Goal: Find specific page/section: Find specific page/section

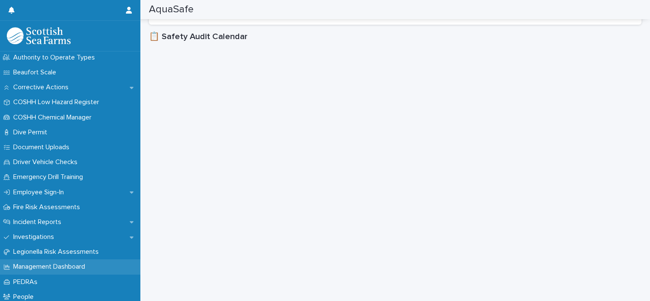
scroll to position [196, 0]
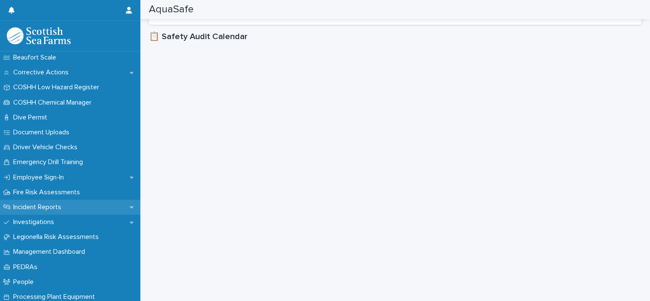
click at [47, 206] on p "Incident Reports" at bounding box center [39, 207] width 58 height 8
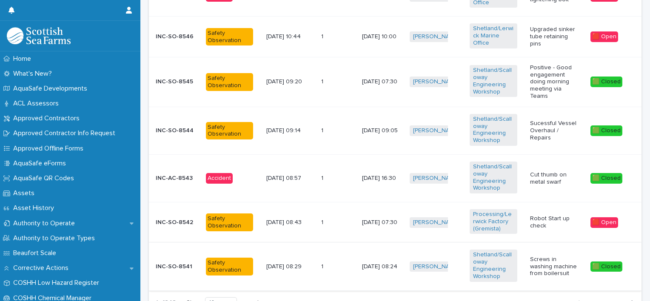
scroll to position [553, 0]
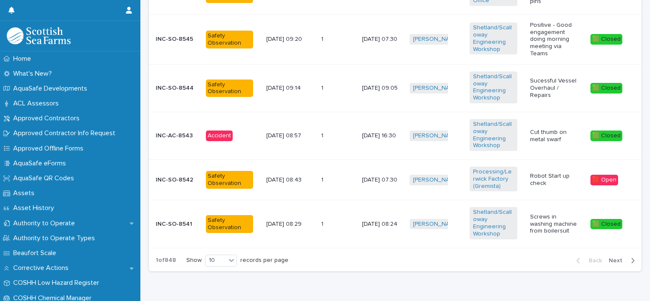
click at [619, 258] on span "Next" at bounding box center [618, 261] width 19 height 6
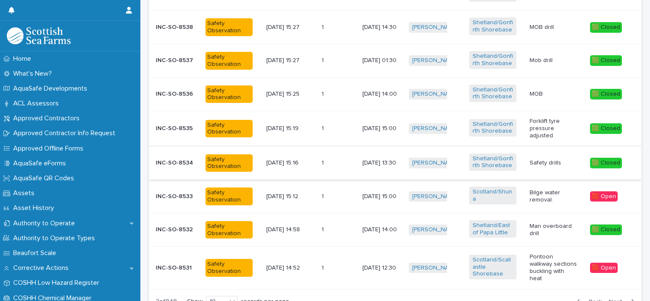
scroll to position [426, 0]
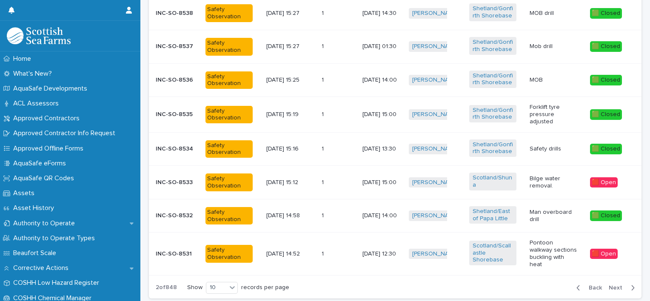
click at [611, 285] on span "Next" at bounding box center [618, 288] width 19 height 6
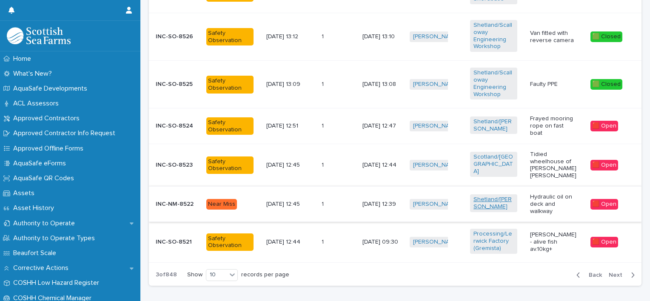
scroll to position [516, 0]
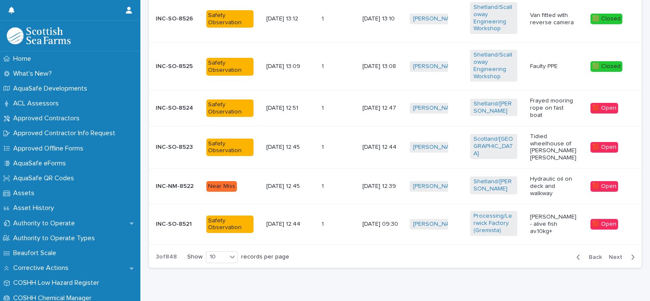
click at [613, 254] on span "Next" at bounding box center [618, 257] width 19 height 6
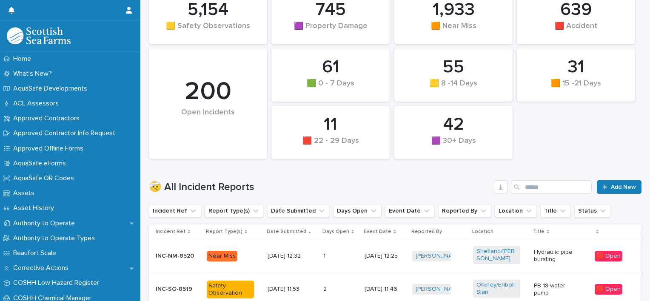
scroll to position [170, 0]
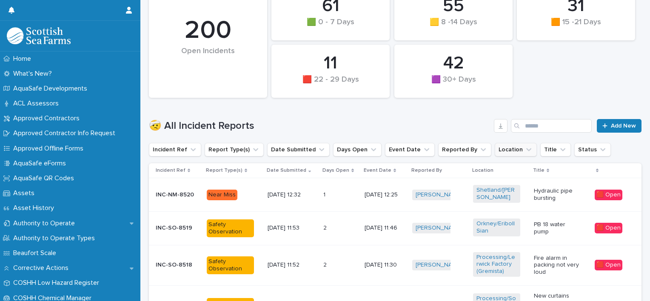
click at [501, 148] on button "Location" at bounding box center [516, 150] width 42 height 14
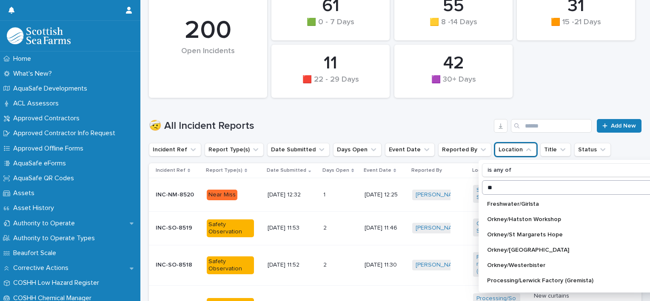
type input "********"
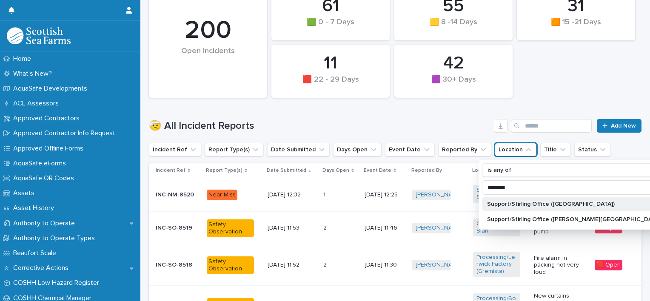
click at [539, 204] on p "Support/Stirling Office ([GEOGRAPHIC_DATA])" at bounding box center [574, 204] width 175 height 6
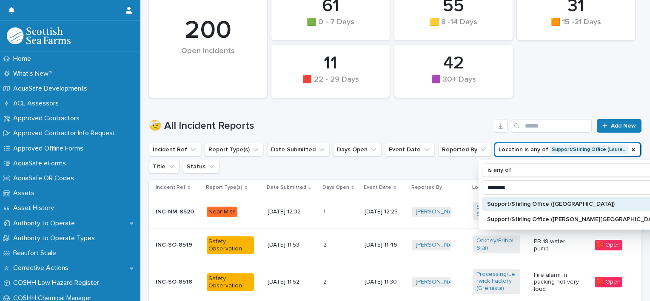
scroll to position [178, 0]
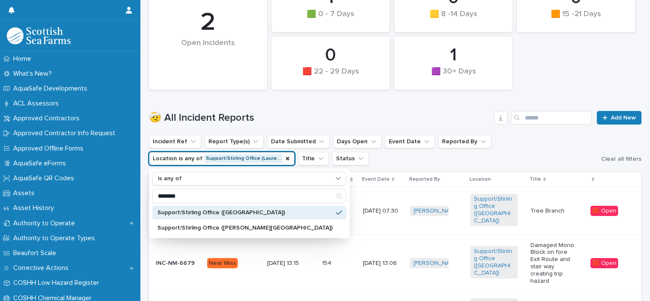
click at [504, 140] on ul "Incident Ref Report Type(s) Date Submitted Days Open Event Date Reported By Loc…" at bounding box center [373, 150] width 452 height 34
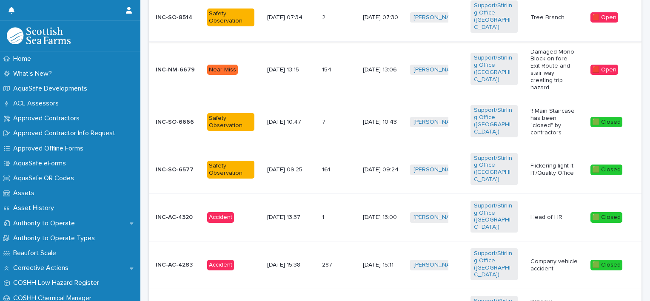
scroll to position [391, 0]
